Goal: Use online tool/utility: Utilize a website feature to perform a specific function

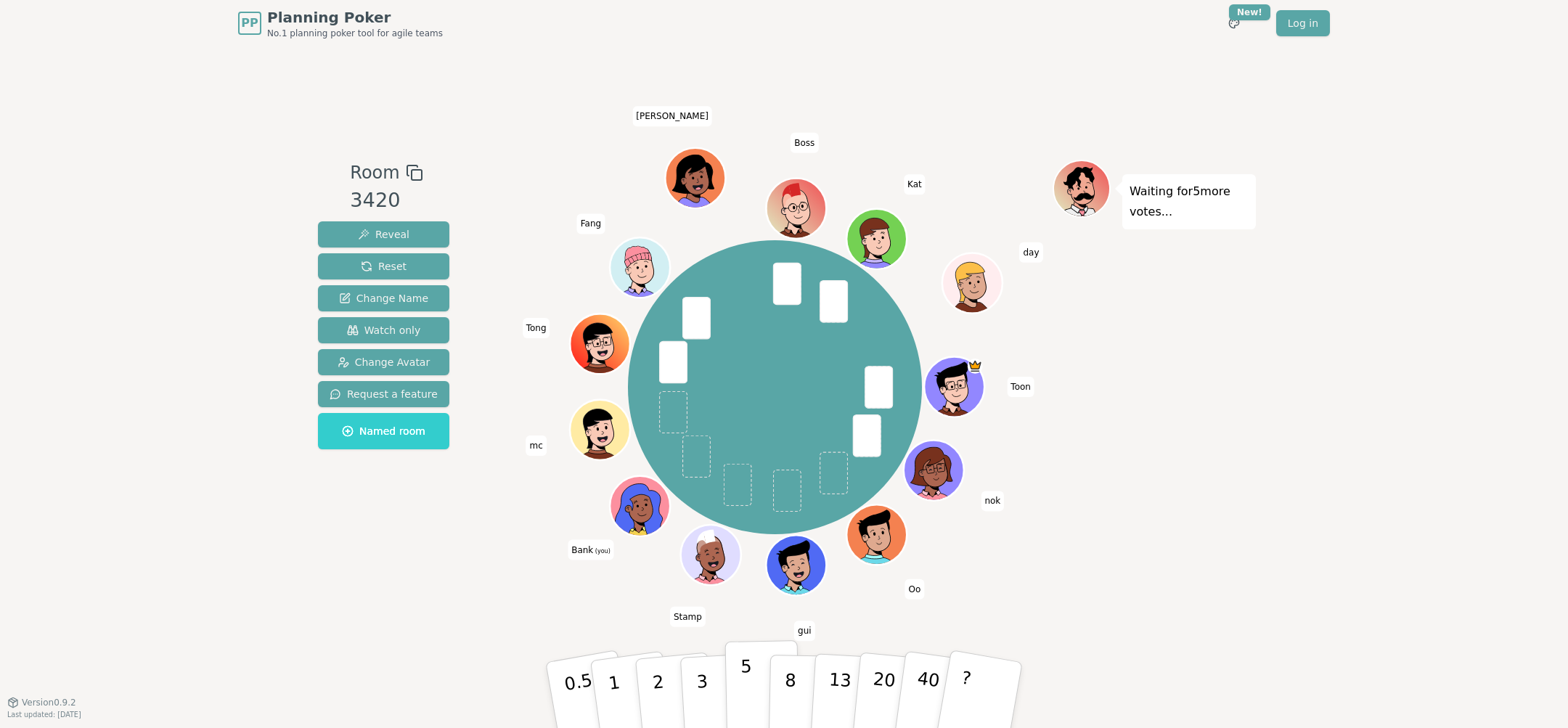
click at [735, 689] on button "5" at bounding box center [762, 695] width 74 height 110
click at [709, 690] on button "3" at bounding box center [719, 695] width 79 height 113
click at [708, 677] on button "3" at bounding box center [719, 695] width 79 height 113
click at [705, 671] on p "3" at bounding box center [703, 696] width 16 height 79
click at [738, 682] on button "5" at bounding box center [762, 695] width 74 height 110
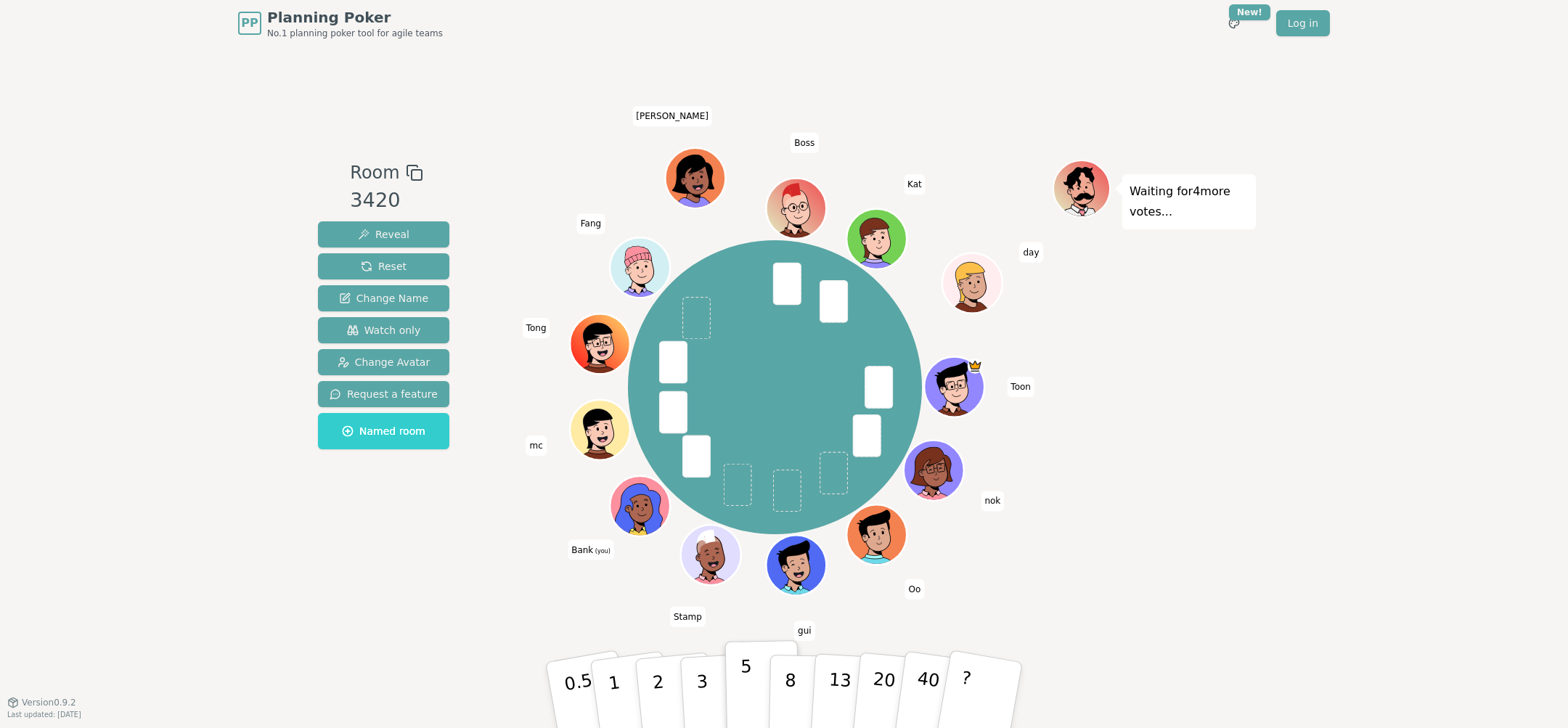
click at [737, 682] on button "5" at bounding box center [762, 695] width 74 height 110
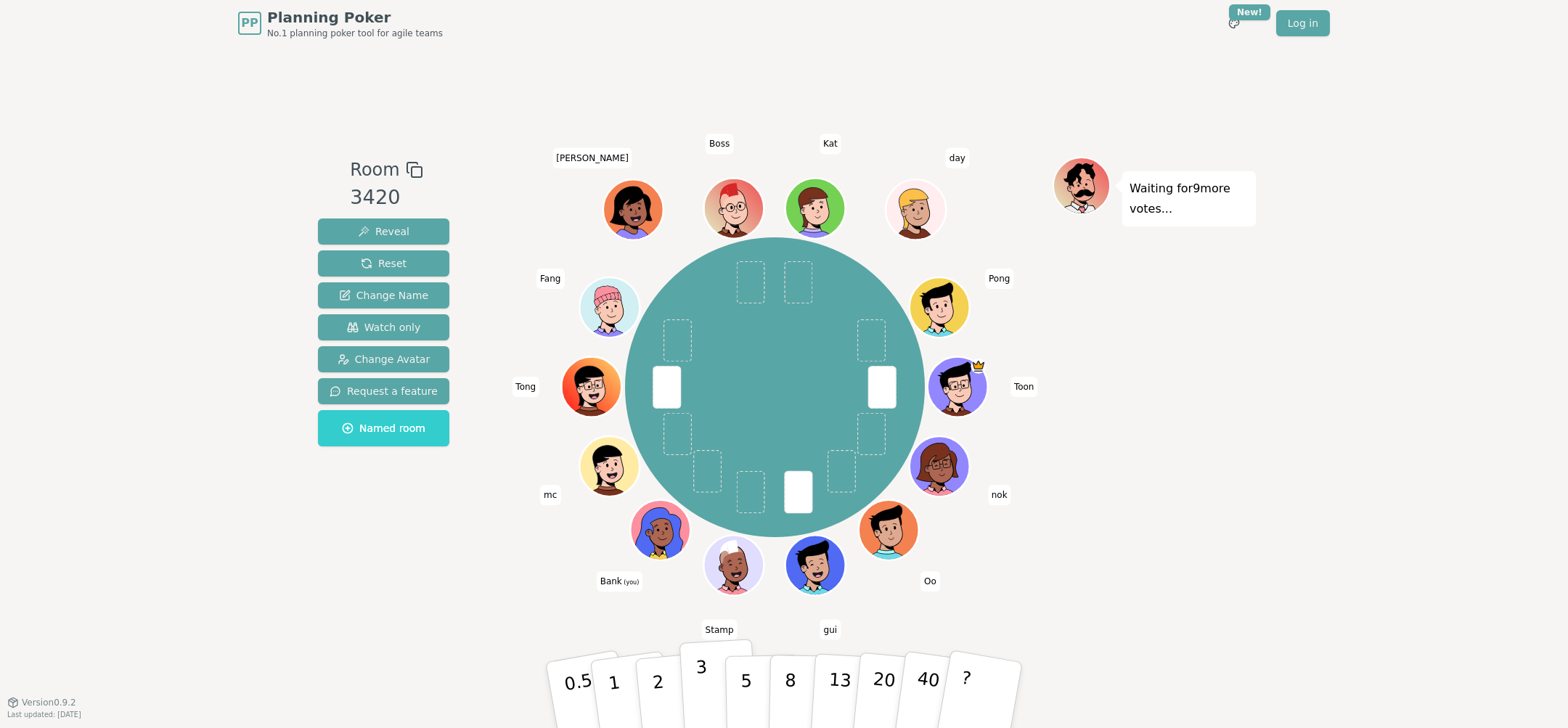
click at [711, 688] on button "3" at bounding box center [719, 695] width 79 height 113
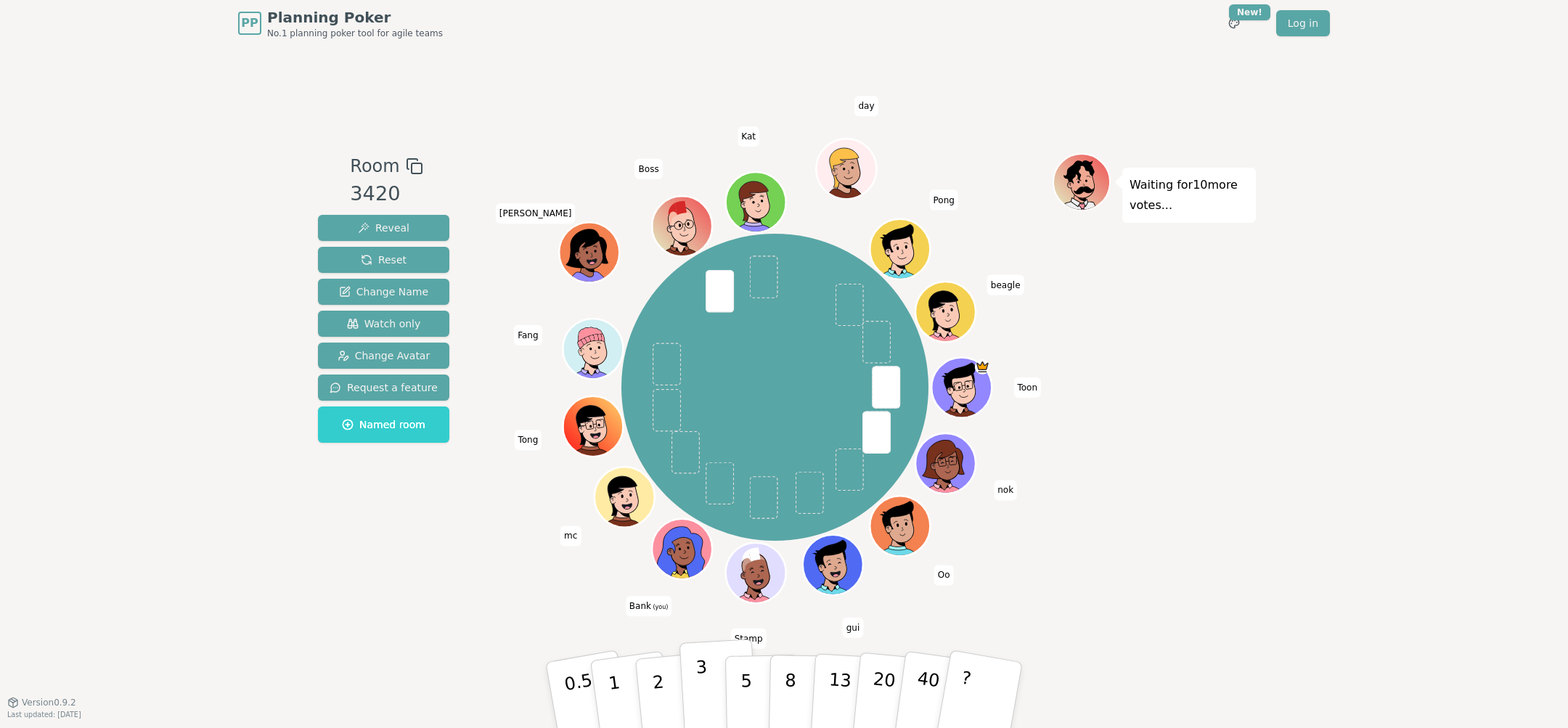
click at [689, 696] on button "3" at bounding box center [719, 695] width 79 height 113
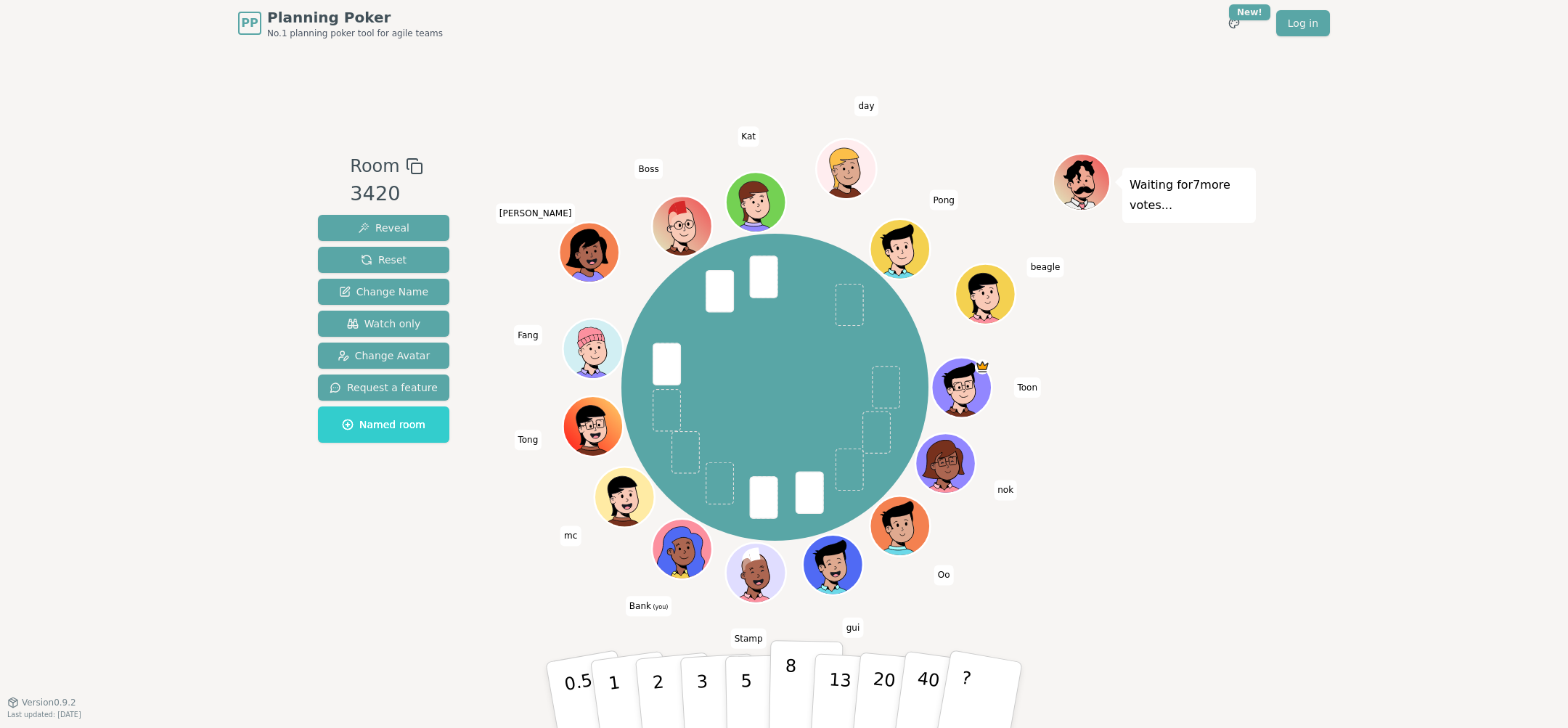
click at [786, 699] on p "8" at bounding box center [790, 694] width 12 height 78
